Goal: Task Accomplishment & Management: Complete application form

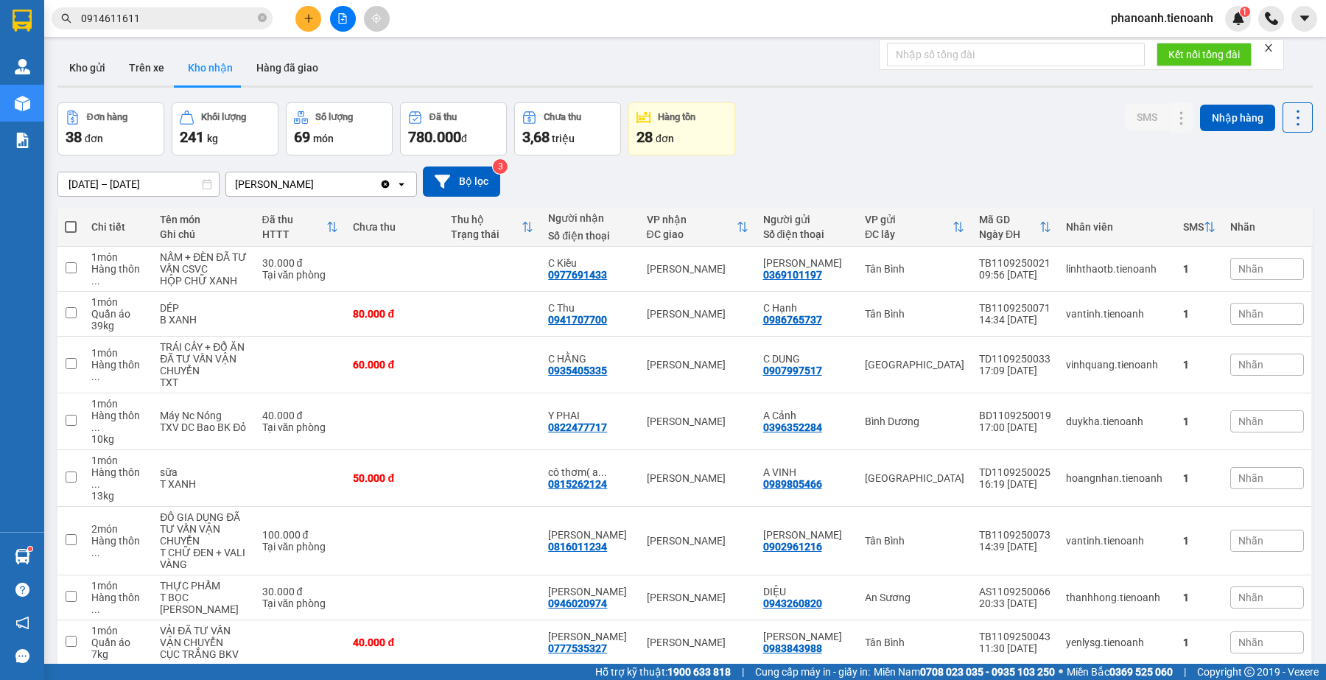
click at [188, 18] on input "0914611611" at bounding box center [168, 18] width 174 height 16
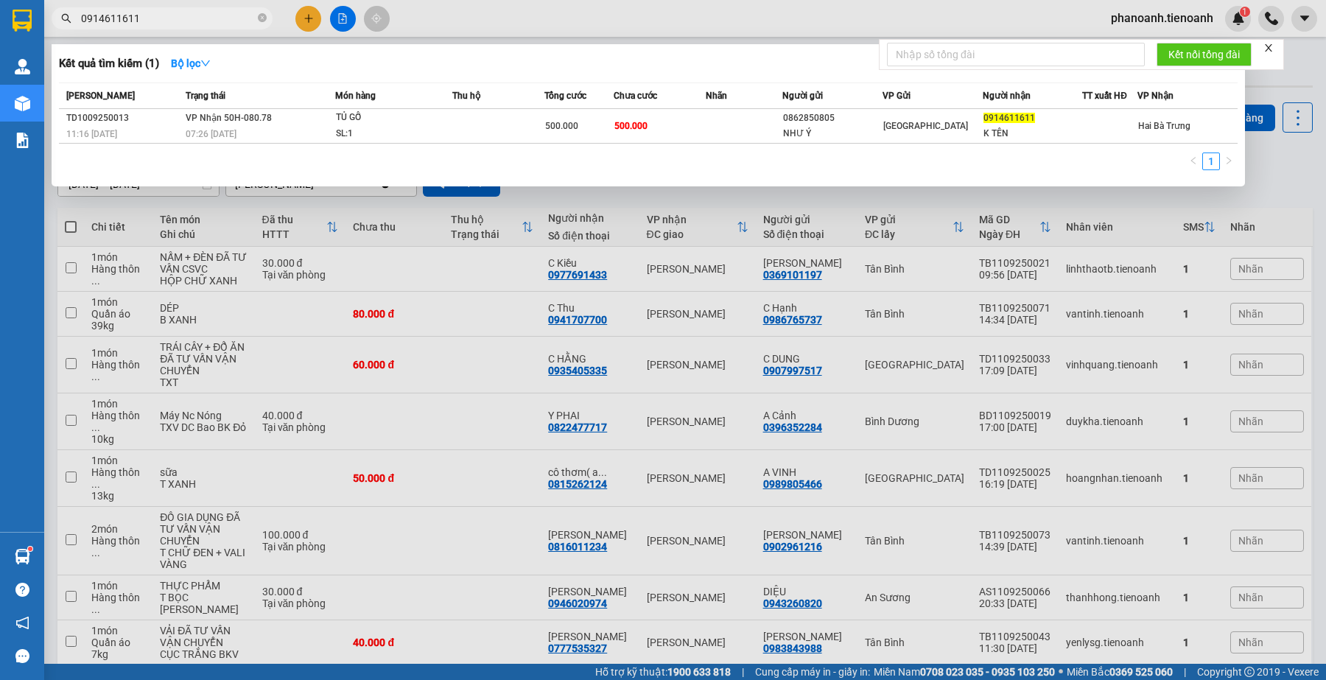
click at [188, 18] on input "0914611611" at bounding box center [168, 18] width 174 height 16
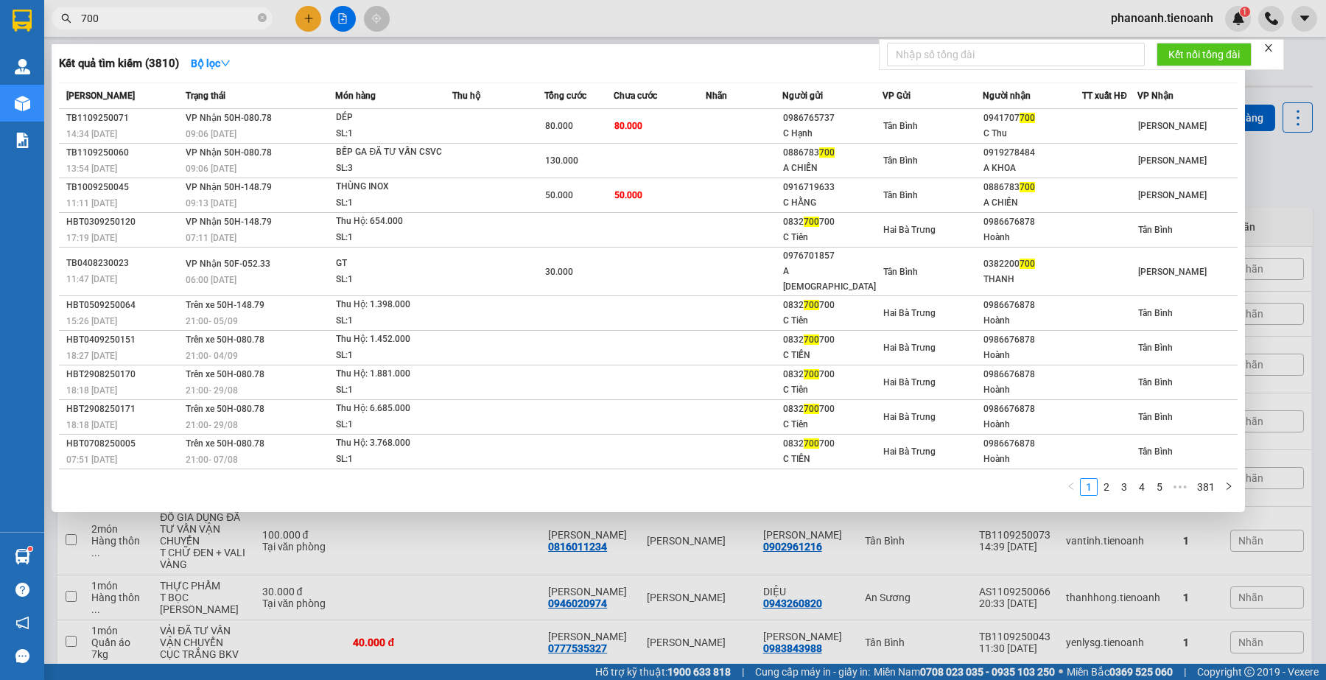
click at [133, 15] on input "700" at bounding box center [168, 18] width 174 height 16
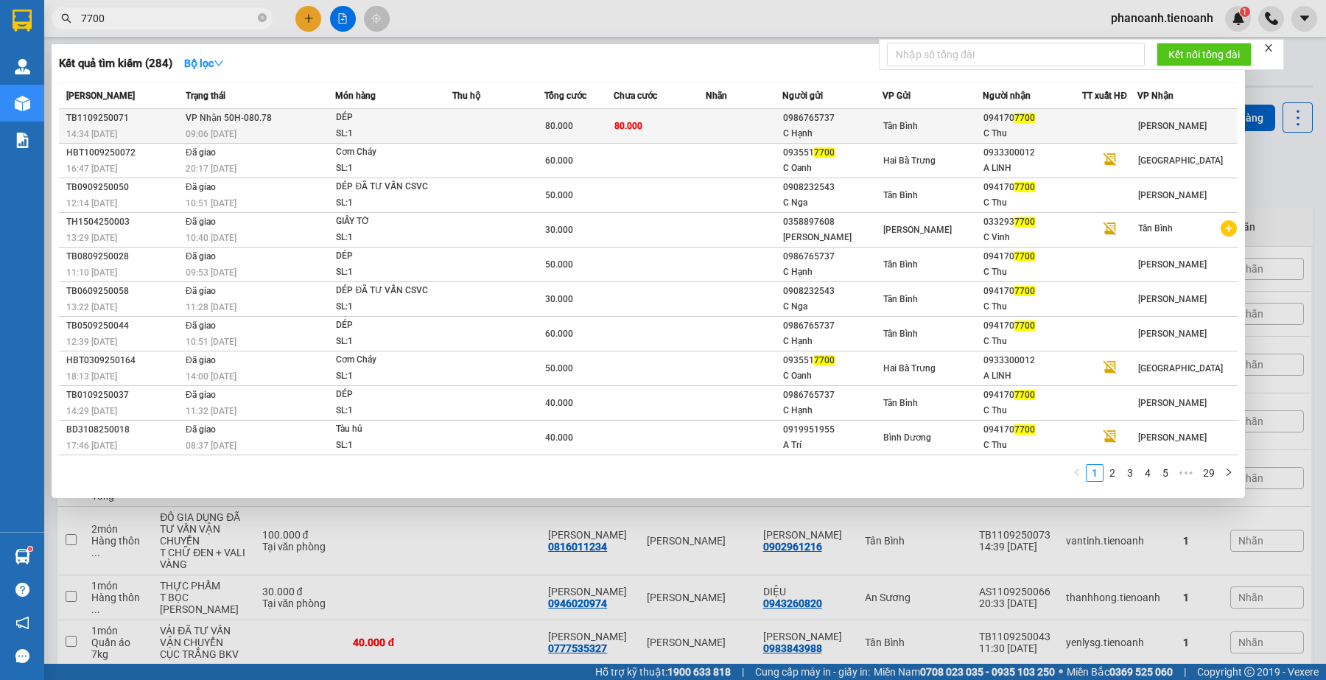
type input "7700"
click at [1077, 131] on div "C Thu" at bounding box center [1033, 133] width 99 height 15
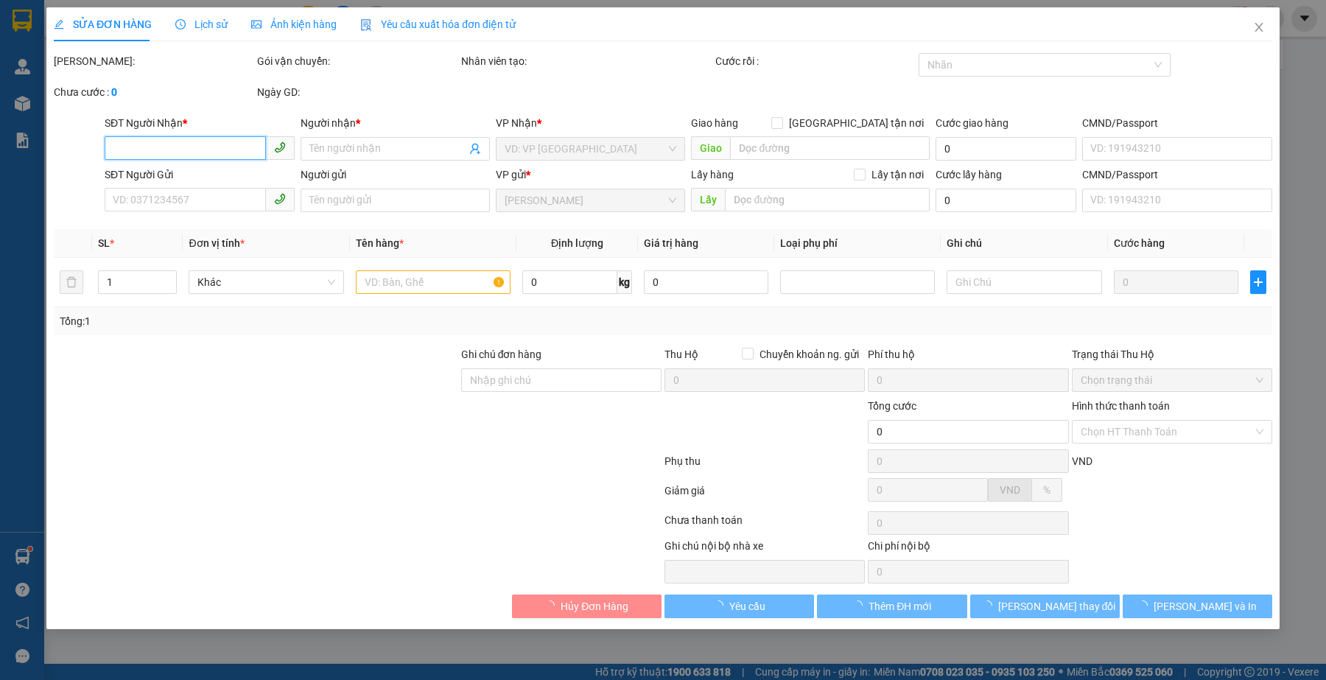
click at [169, 141] on input "SĐT Người Nhận *" at bounding box center [185, 148] width 161 height 24
type input "0941707700"
type input "C Thu"
type input "123456789"
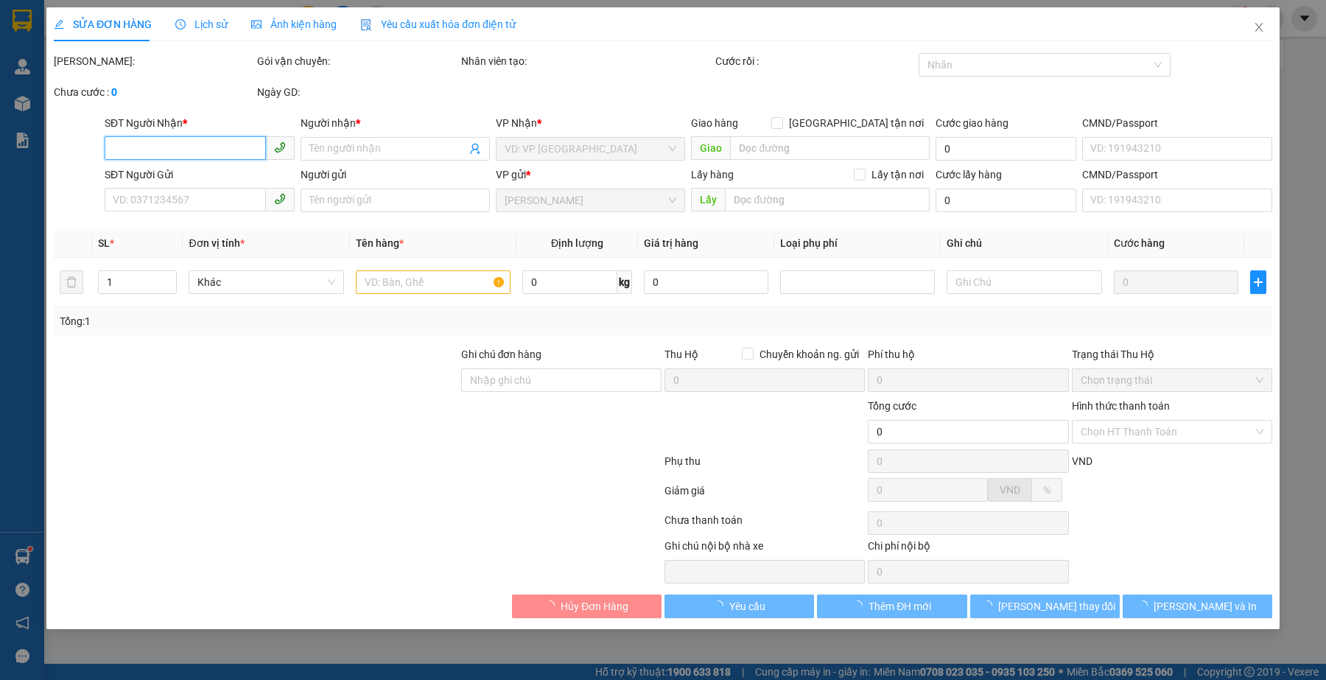
type input "0986765737"
type input "C Hạnh"
type input "123456789"
type input "80.000"
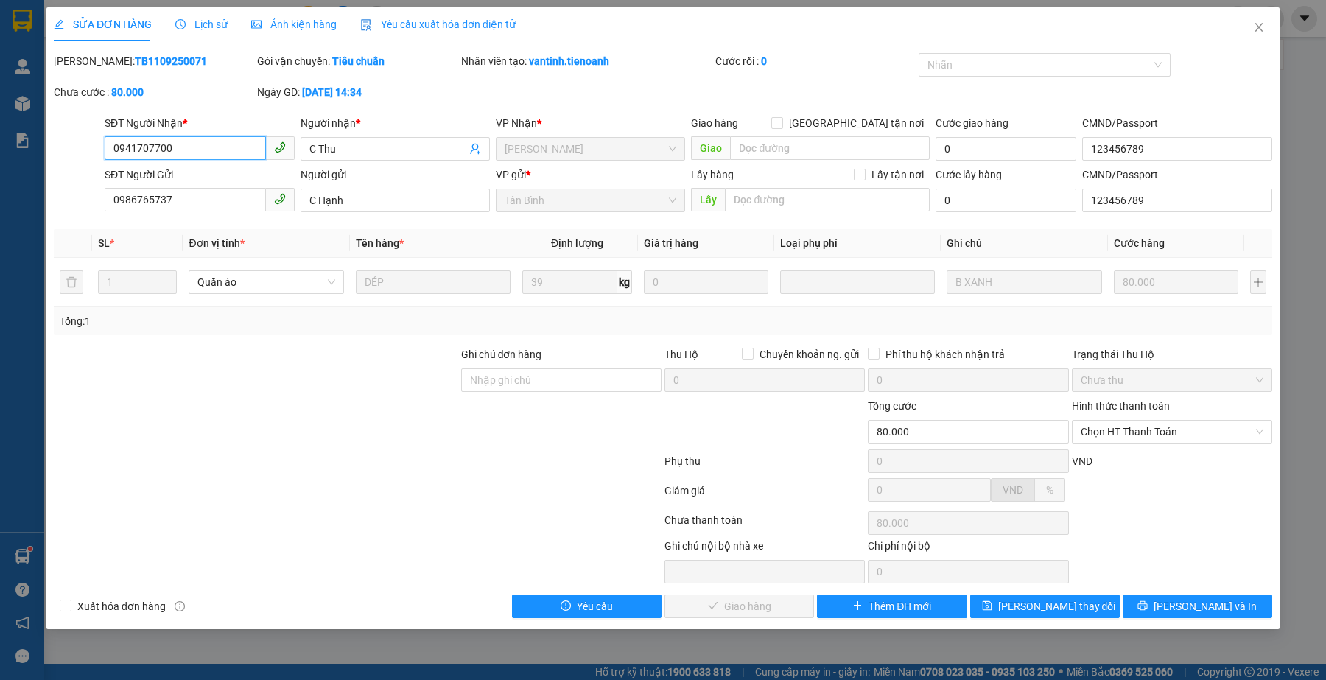
click at [222, 144] on input "0941707700" at bounding box center [185, 148] width 161 height 24
click at [385, 553] on div at bounding box center [230, 561] width 357 height 46
click at [473, 466] on div at bounding box center [357, 463] width 611 height 29
click at [377, 477] on div at bounding box center [357, 463] width 611 height 29
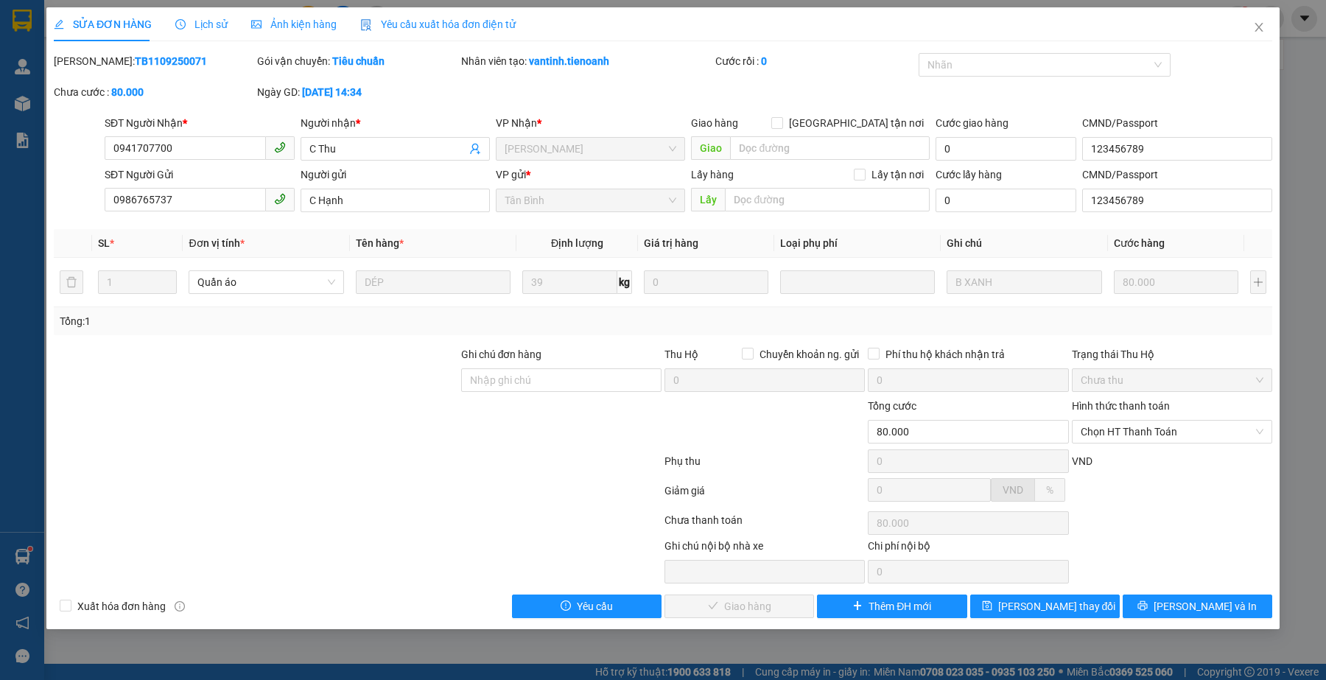
click at [340, 516] on div at bounding box center [357, 522] width 611 height 29
click at [1158, 428] on span "Chọn HT Thanh Toán" at bounding box center [1172, 432] width 183 height 22
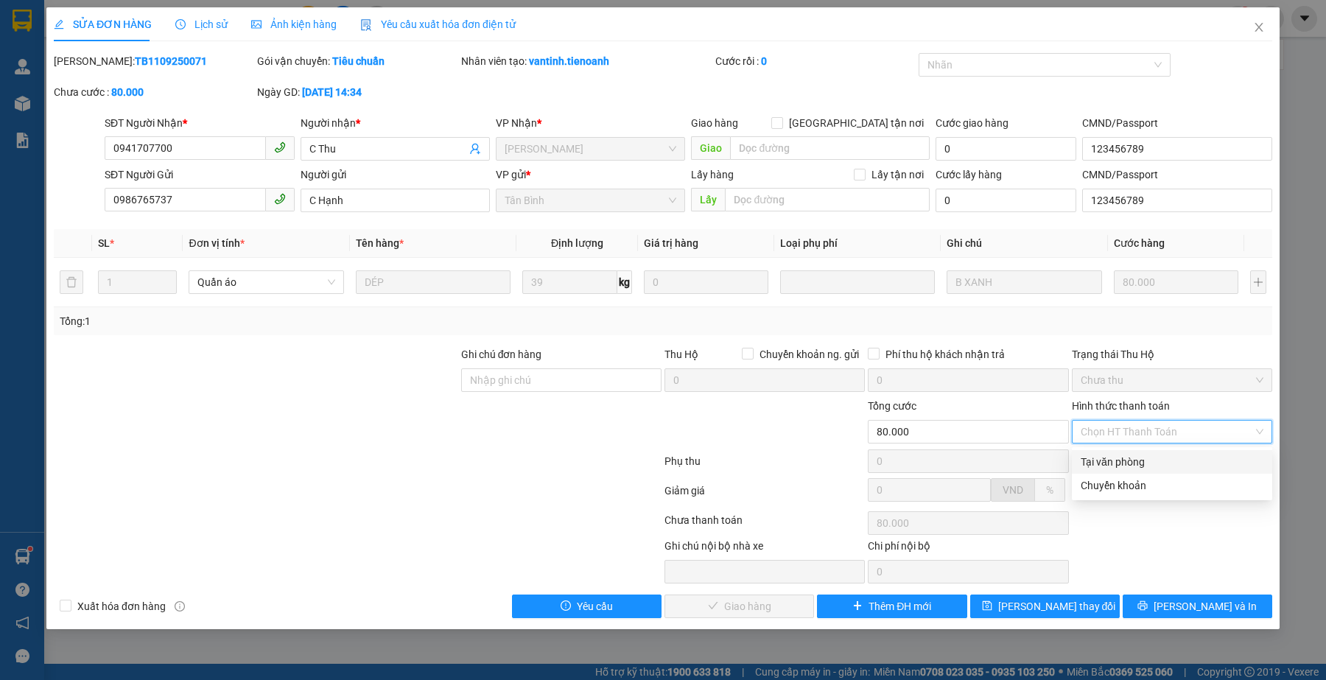
click at [1161, 455] on div "Tại văn phòng" at bounding box center [1172, 462] width 183 height 16
type input "0"
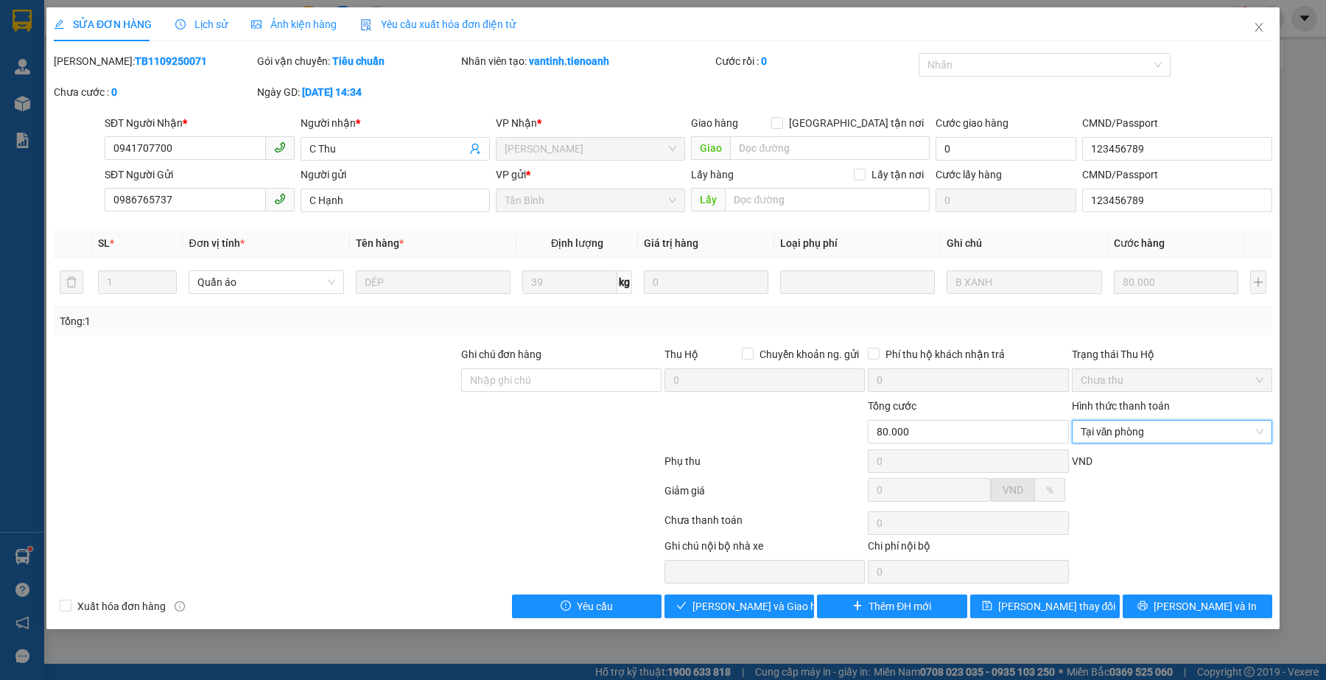
click at [461, 501] on div at bounding box center [357, 493] width 611 height 29
click at [351, 472] on div at bounding box center [357, 463] width 611 height 29
click at [760, 606] on span "[PERSON_NAME] và Giao hàng" at bounding box center [763, 606] width 141 height 16
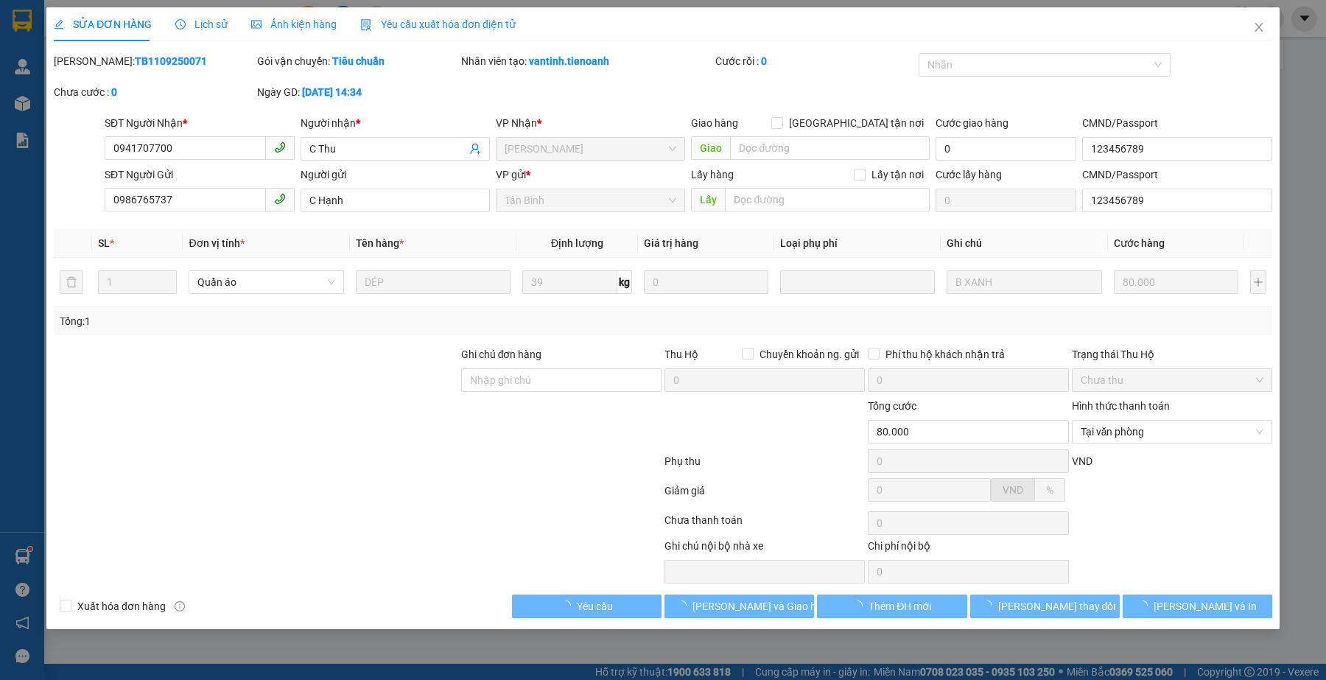
click at [421, 503] on div at bounding box center [357, 493] width 611 height 29
